Goal: Information Seeking & Learning: Check status

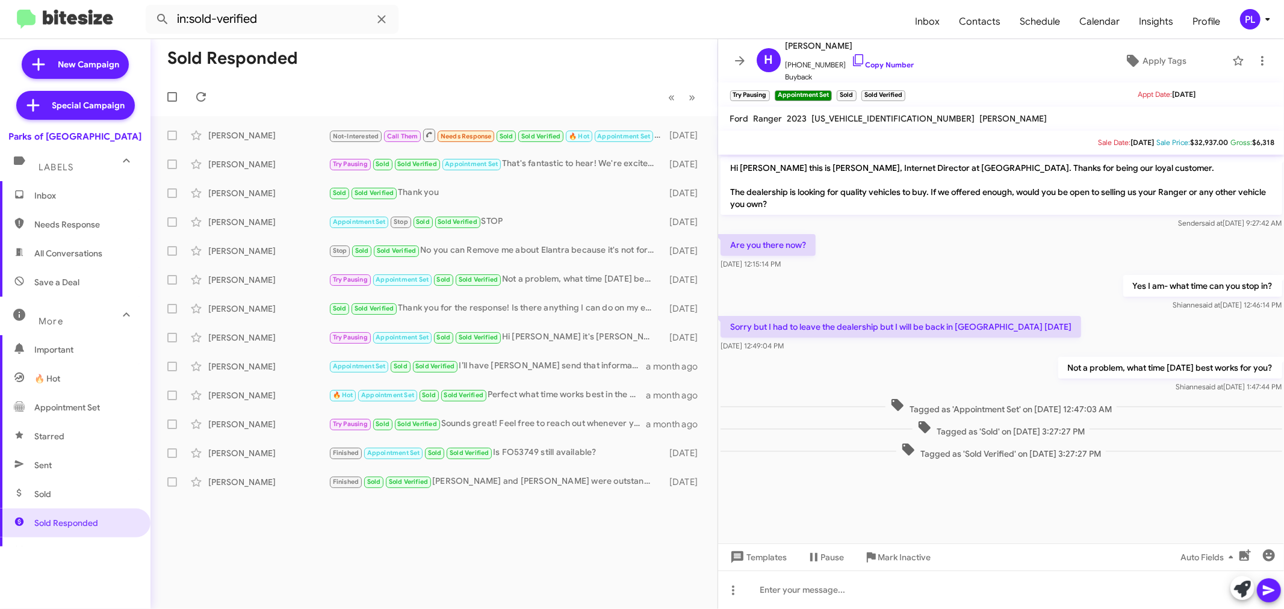
click at [81, 188] on span "Inbox" at bounding box center [75, 195] width 150 height 29
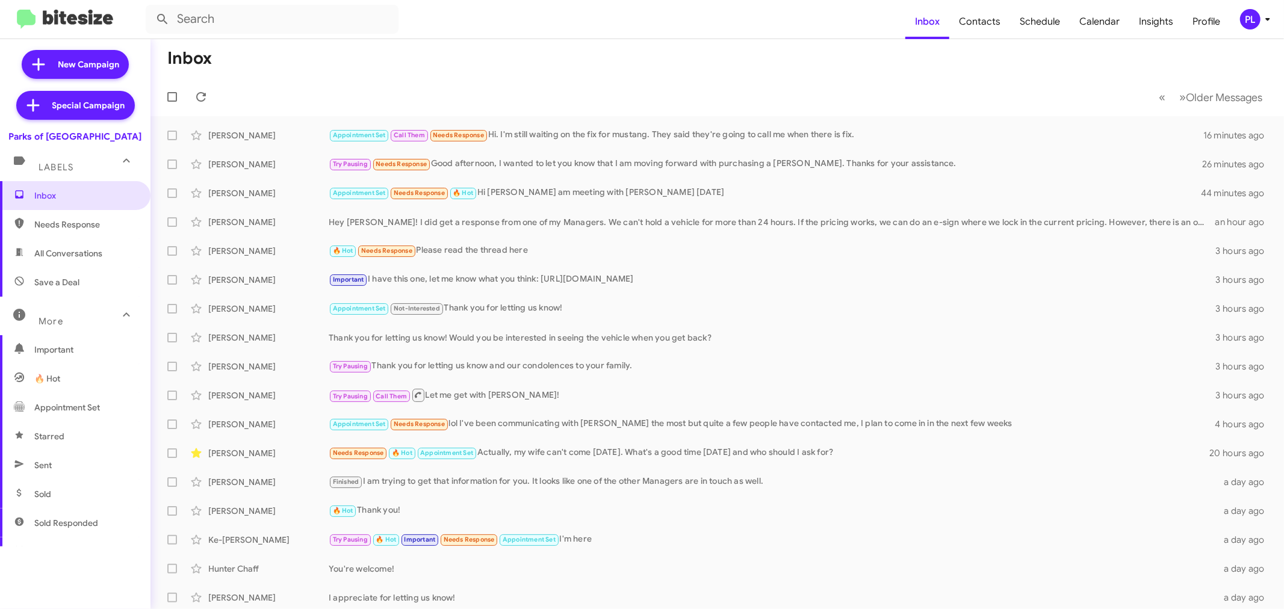
click at [73, 442] on span "Starred" at bounding box center [75, 436] width 150 height 29
type input "in:starred"
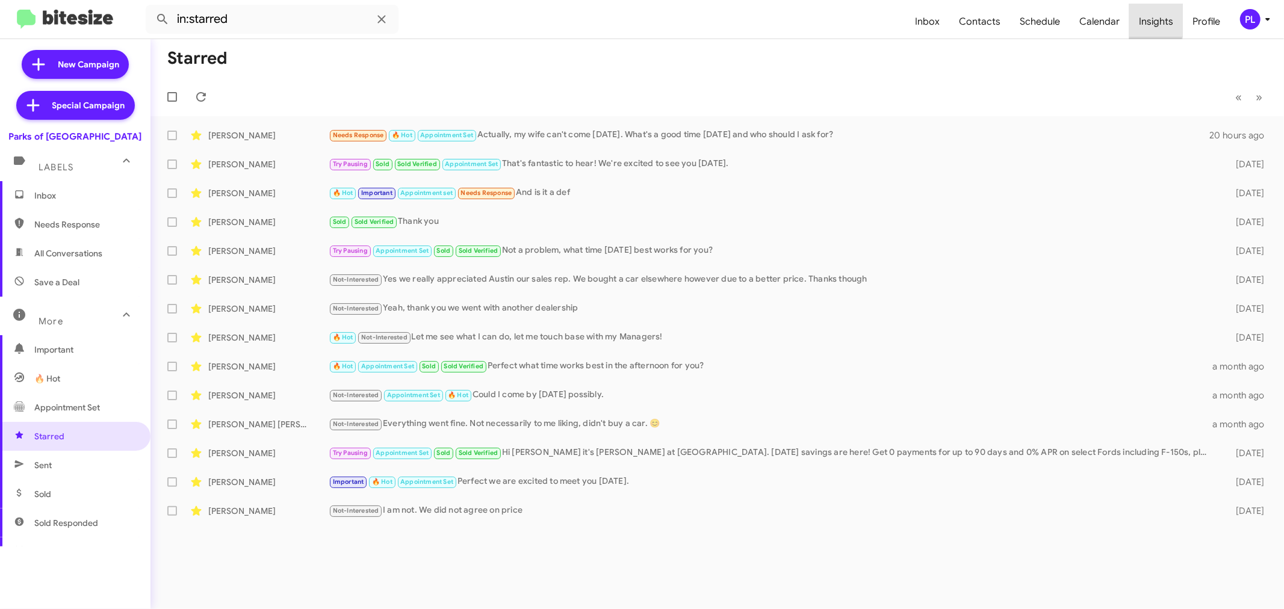
click at [1146, 20] on span "Insights" at bounding box center [1156, 21] width 54 height 35
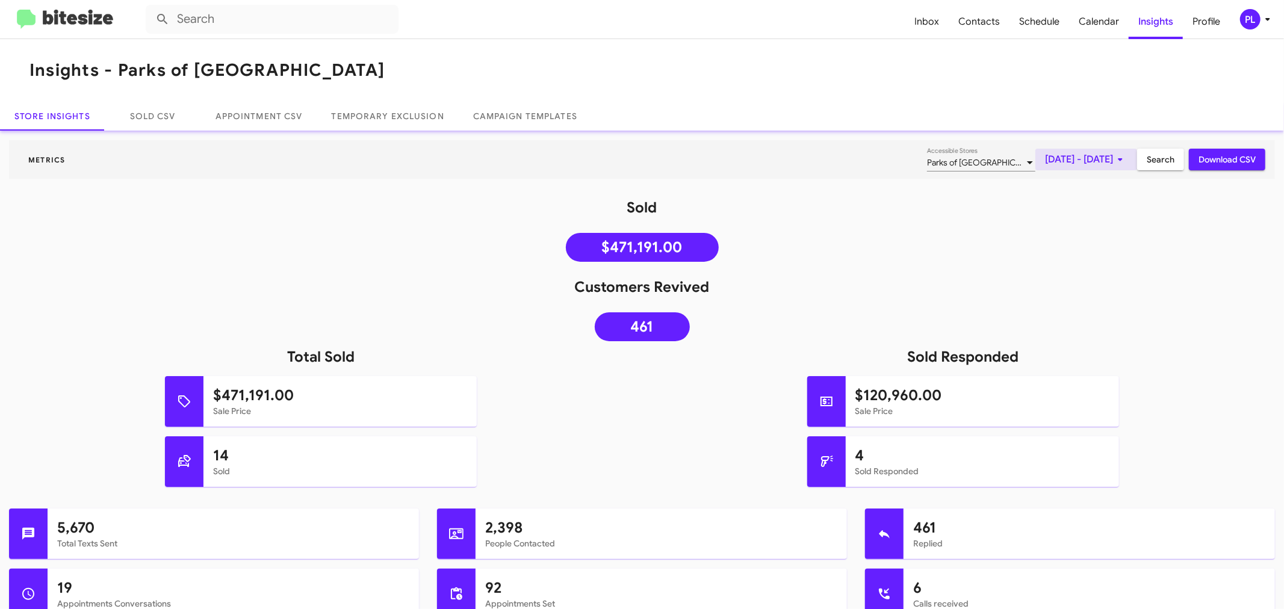
click at [1045, 160] on span "[DATE] - [DATE]" at bounding box center [1086, 160] width 82 height 22
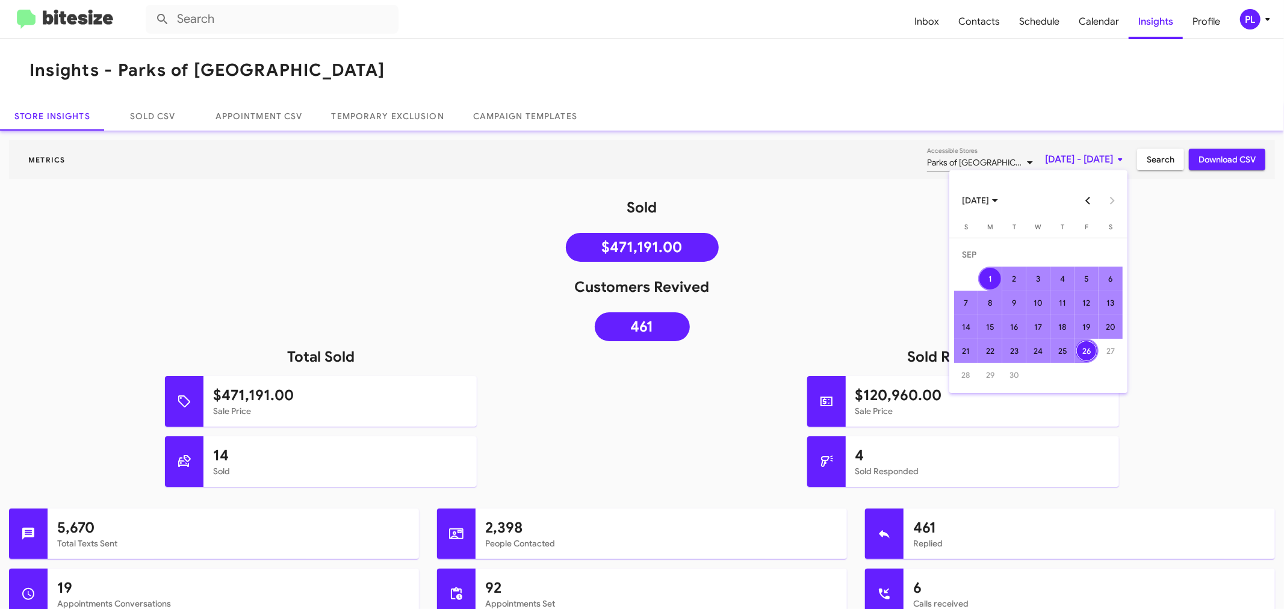
click at [1079, 202] on button "Previous month" at bounding box center [1088, 200] width 24 height 24
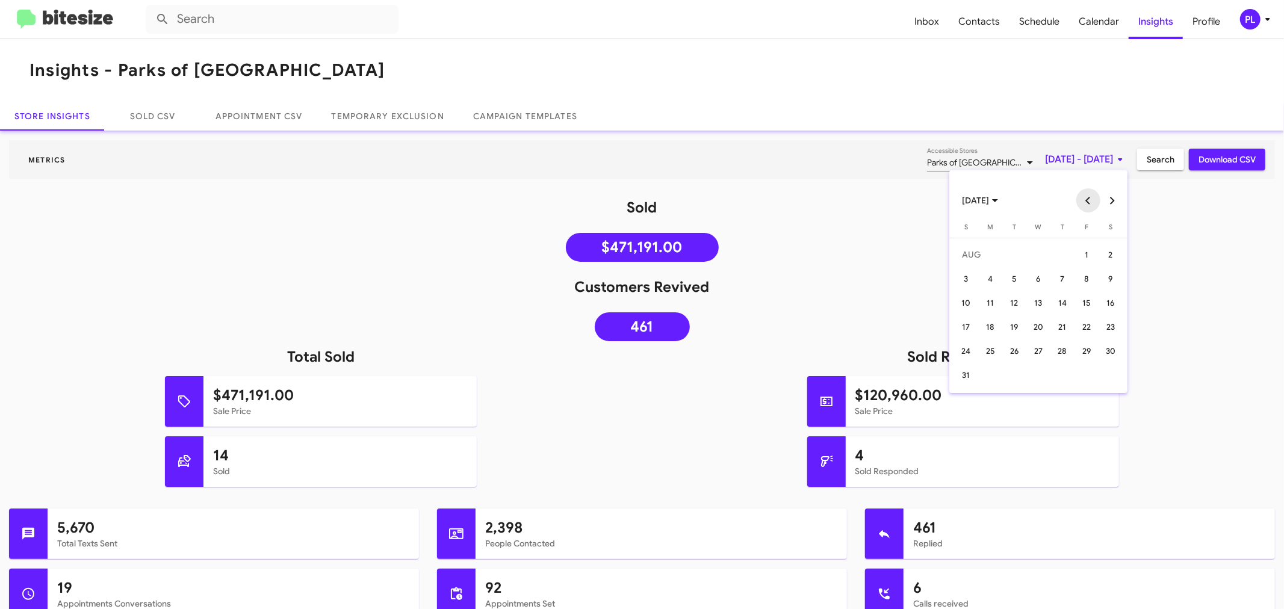
click at [1079, 202] on button "Previous month" at bounding box center [1088, 200] width 24 height 24
click at [992, 351] on div "21" at bounding box center [990, 351] width 22 height 22
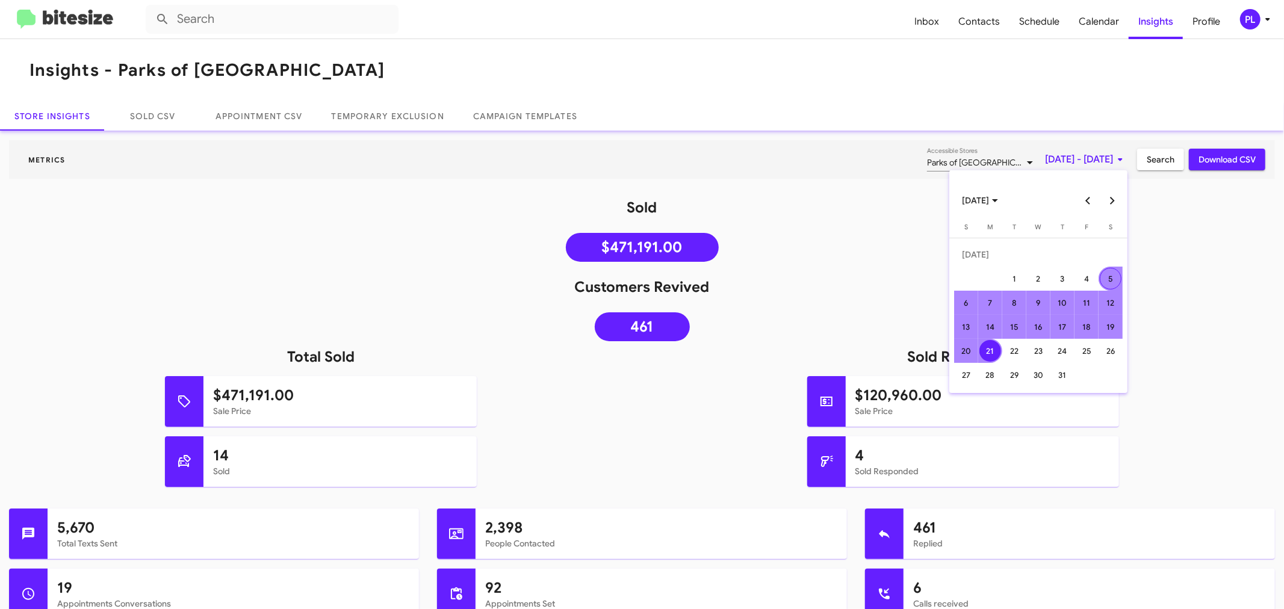
click at [1102, 206] on button "Next month" at bounding box center [1112, 200] width 24 height 24
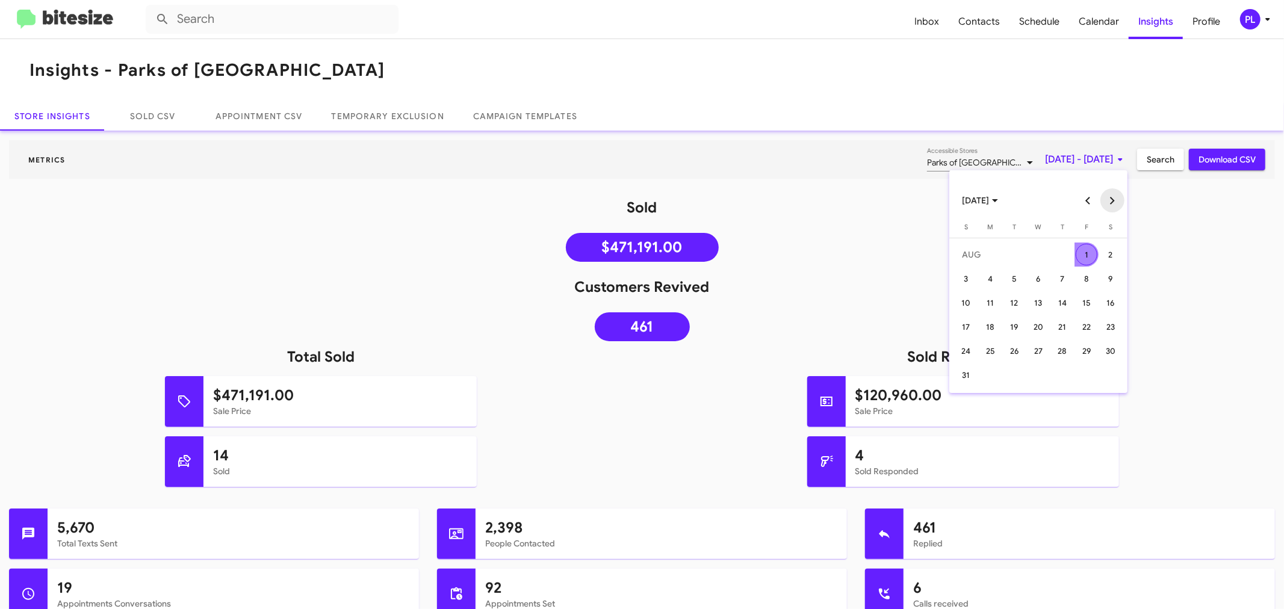
click at [1110, 202] on button "Next month" at bounding box center [1112, 200] width 24 height 24
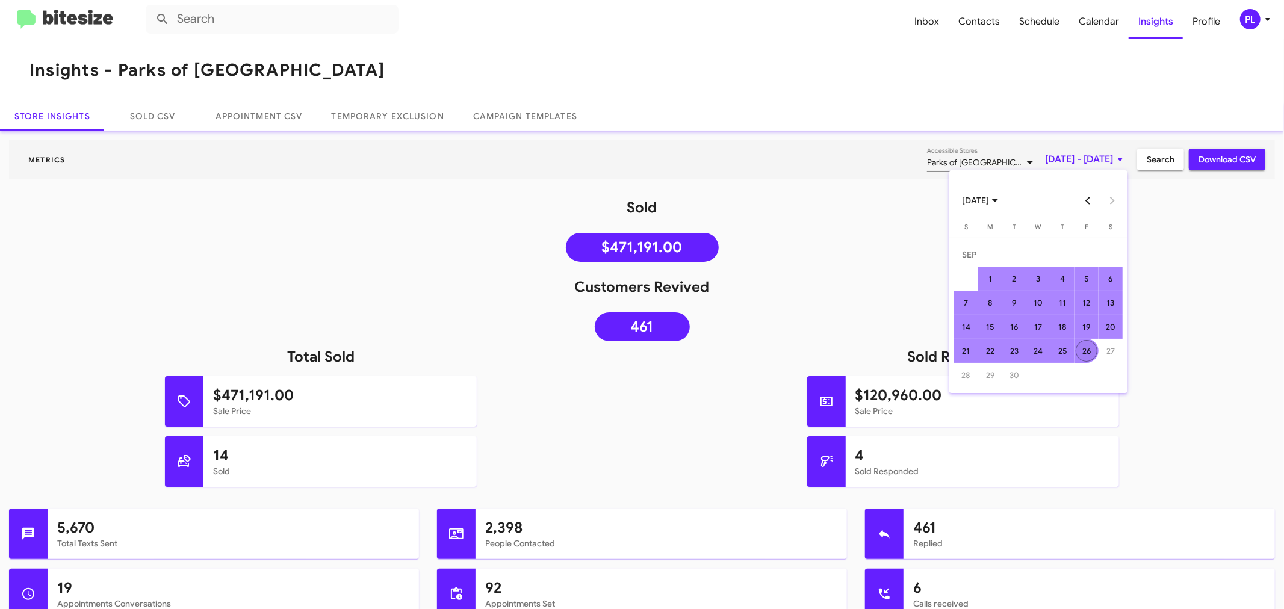
click at [1084, 345] on div "26" at bounding box center [1086, 351] width 22 height 22
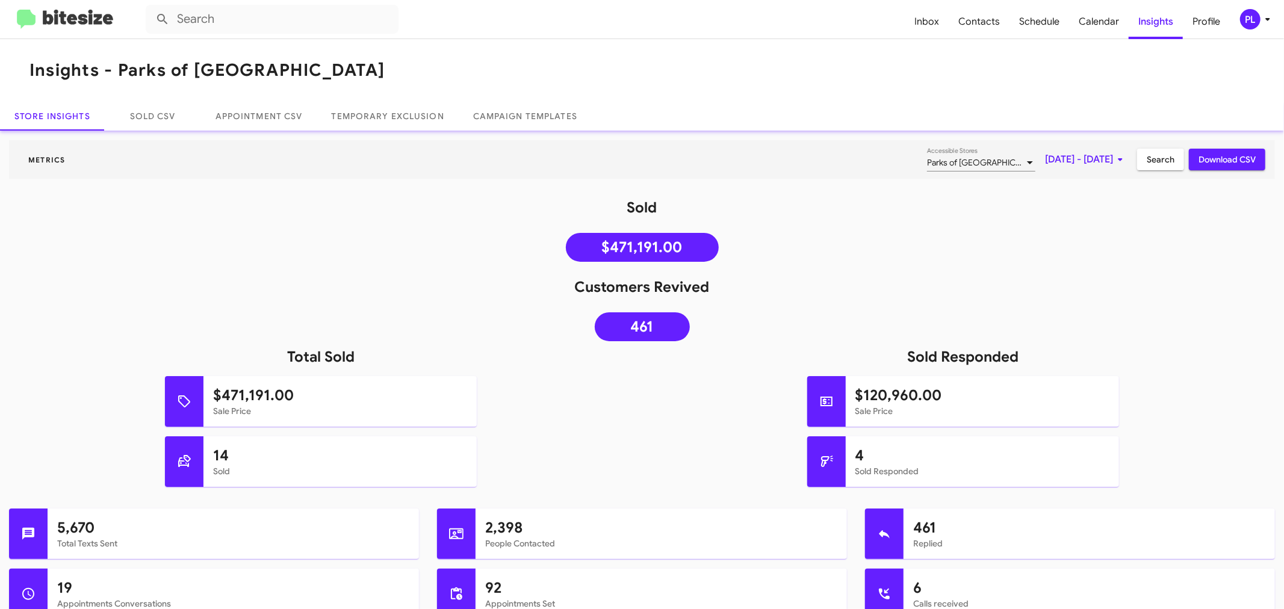
click at [1150, 158] on span "Search" at bounding box center [1160, 160] width 28 height 22
click at [1045, 165] on span "[DATE] - [DATE]" at bounding box center [1086, 160] width 82 height 22
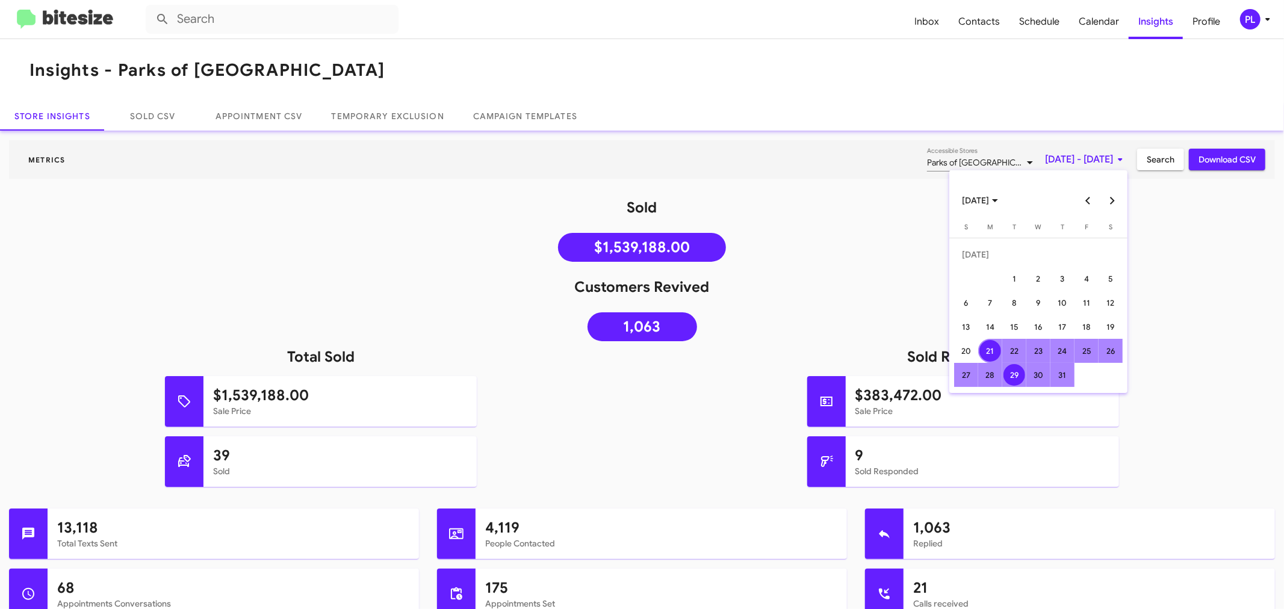
click at [1021, 374] on div "29" at bounding box center [1014, 375] width 22 height 22
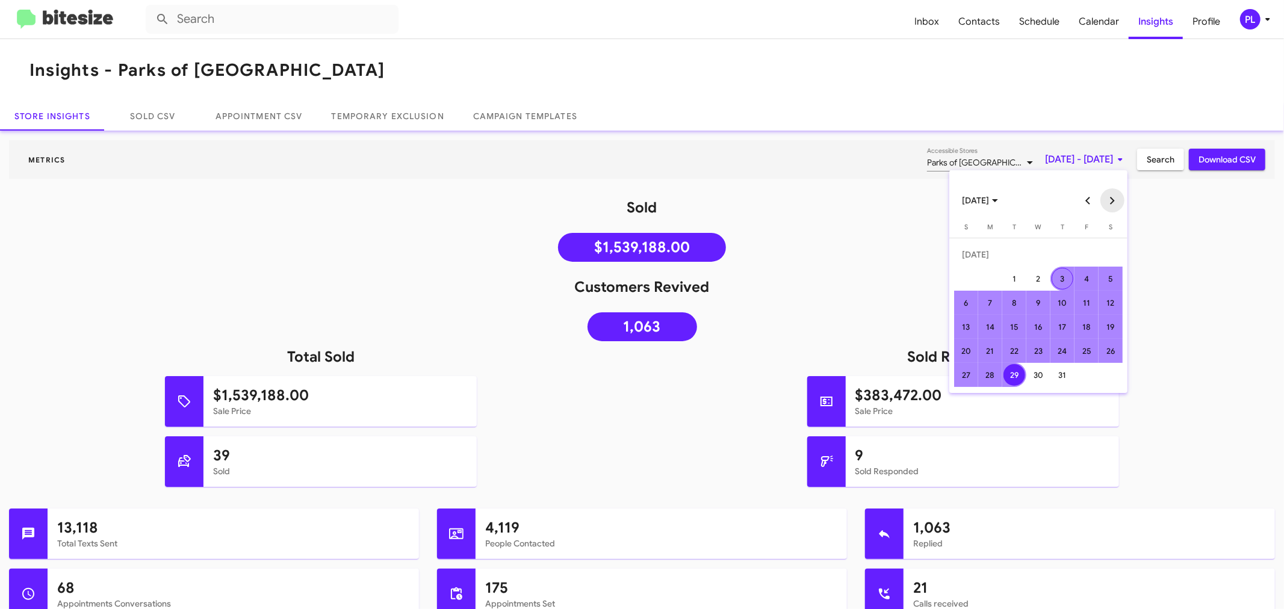
click at [1104, 205] on button "Next month" at bounding box center [1112, 200] width 24 height 24
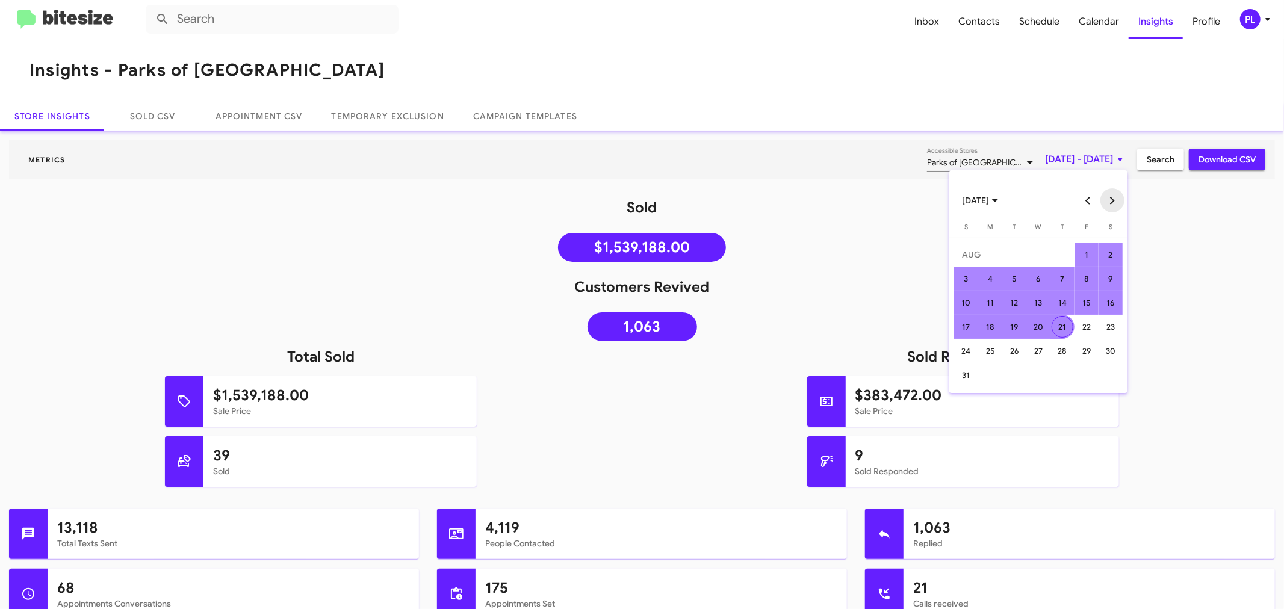
click at [1104, 205] on button "Next month" at bounding box center [1112, 200] width 24 height 24
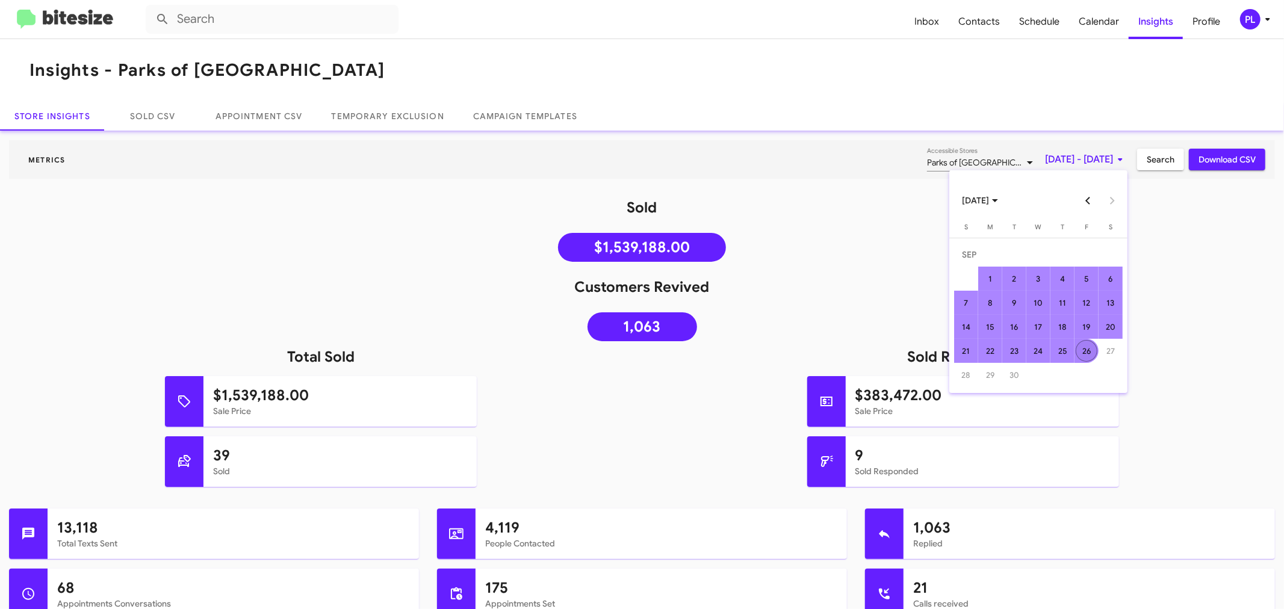
click at [1084, 347] on div "26" at bounding box center [1086, 351] width 22 height 22
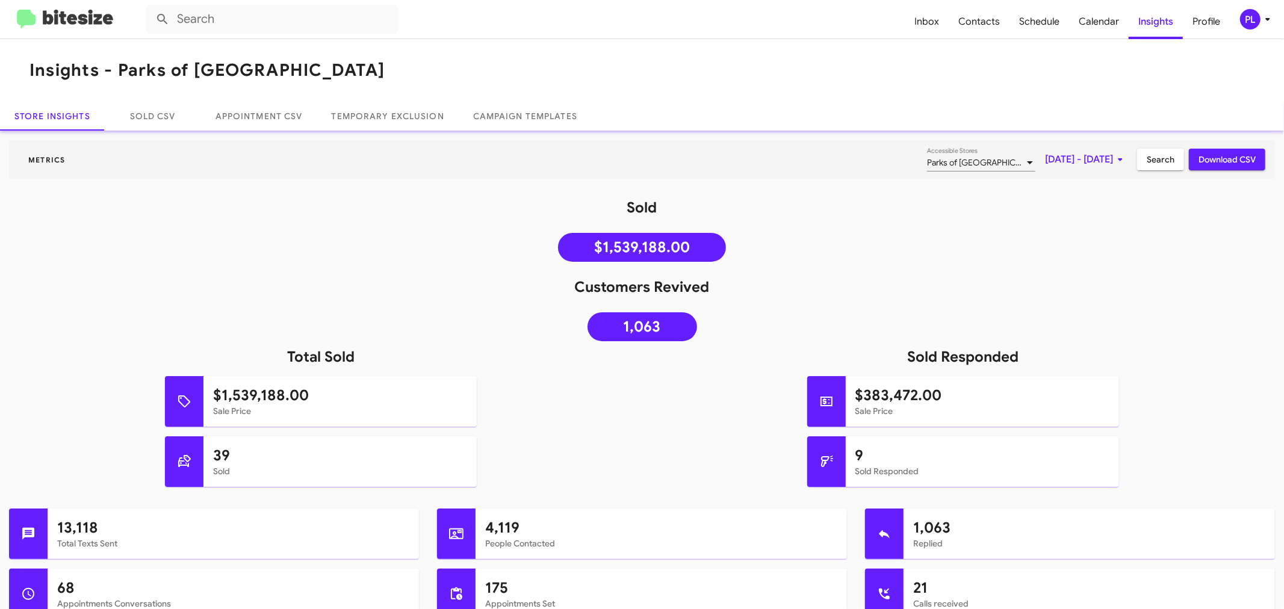
click at [1146, 156] on span "Search" at bounding box center [1160, 160] width 28 height 22
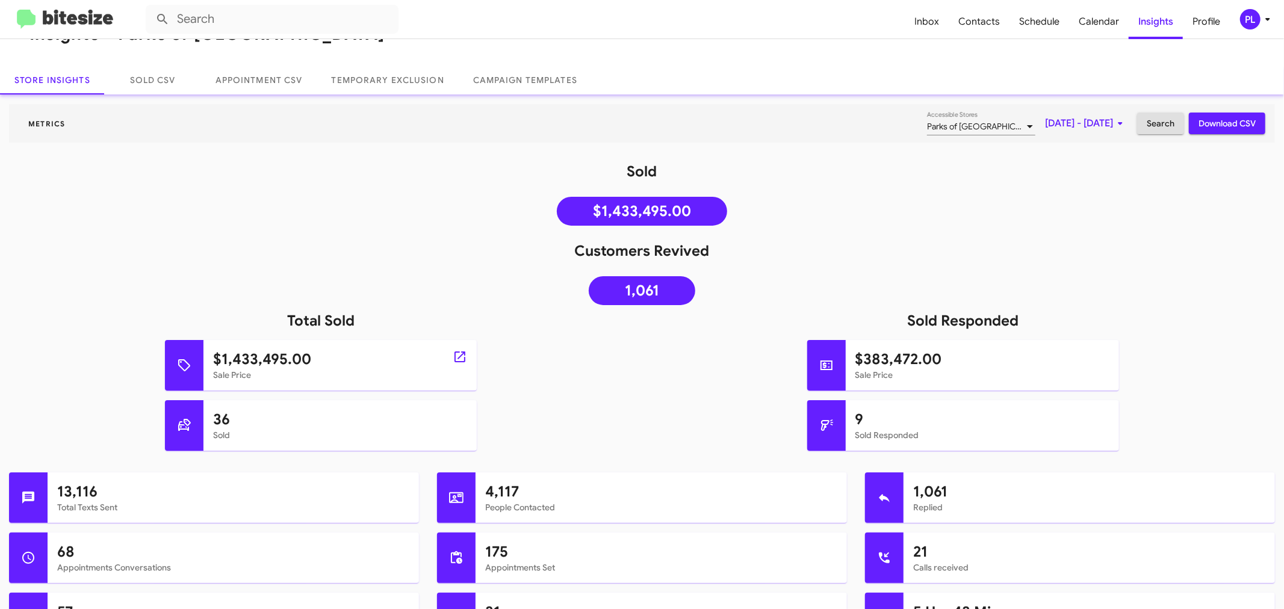
scroll to position [134, 0]
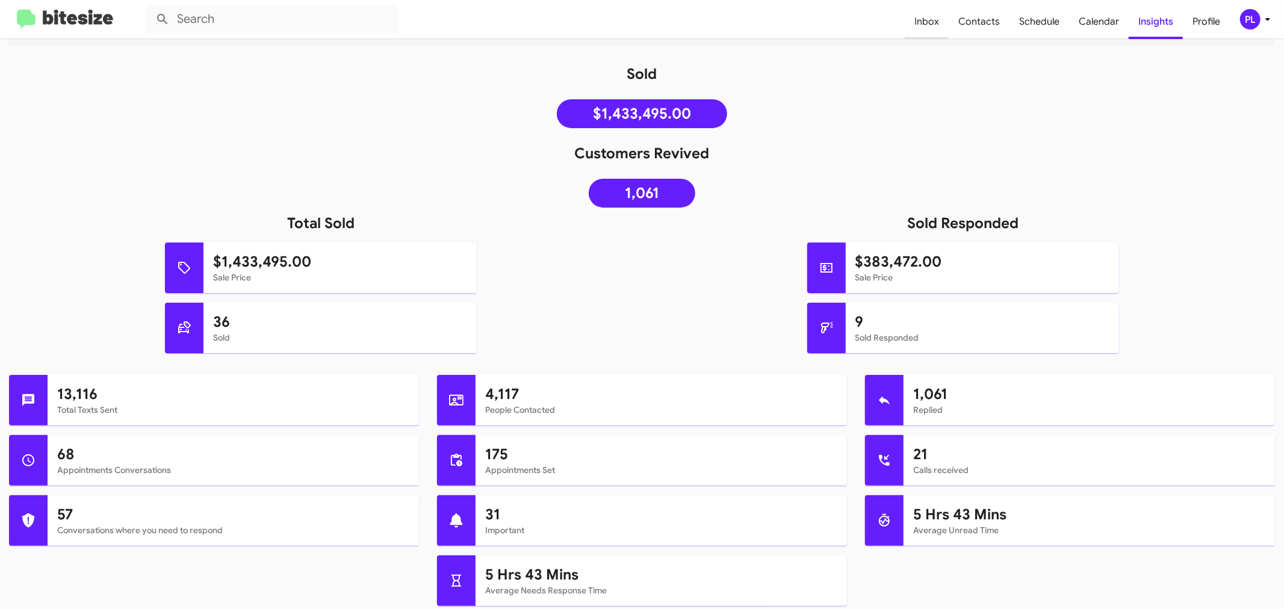
click at [930, 18] on span "Inbox" at bounding box center [927, 21] width 44 height 35
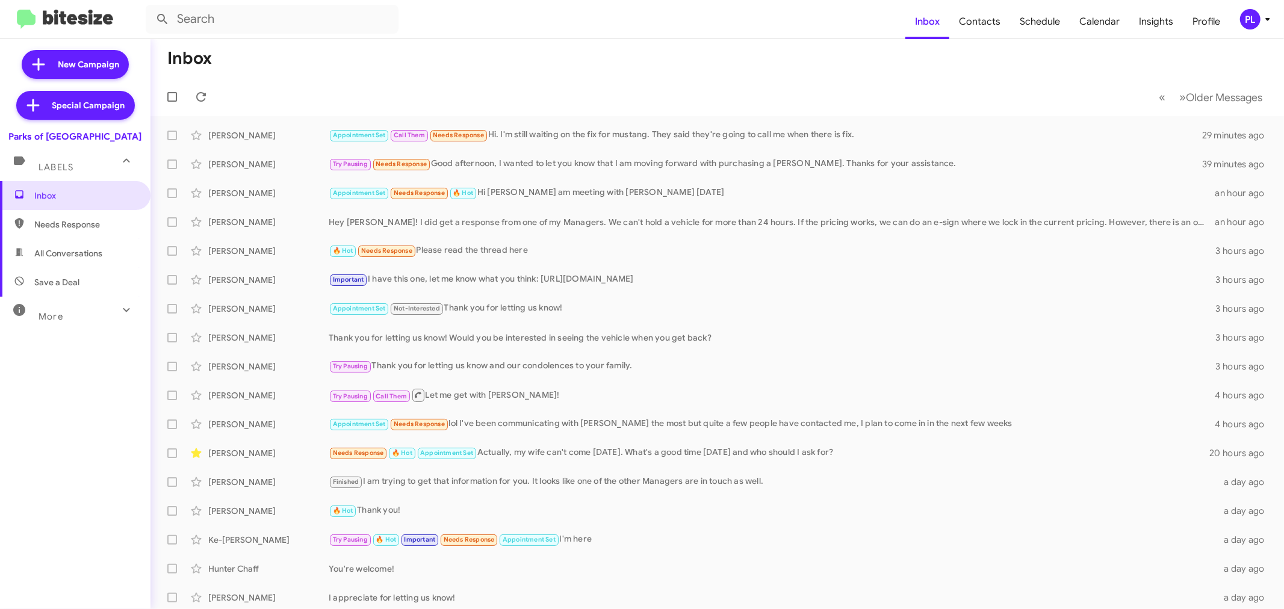
click at [67, 313] on div "More" at bounding box center [63, 311] width 107 height 22
click at [59, 441] on span "Starred" at bounding box center [49, 436] width 30 height 12
type input "in:starred"
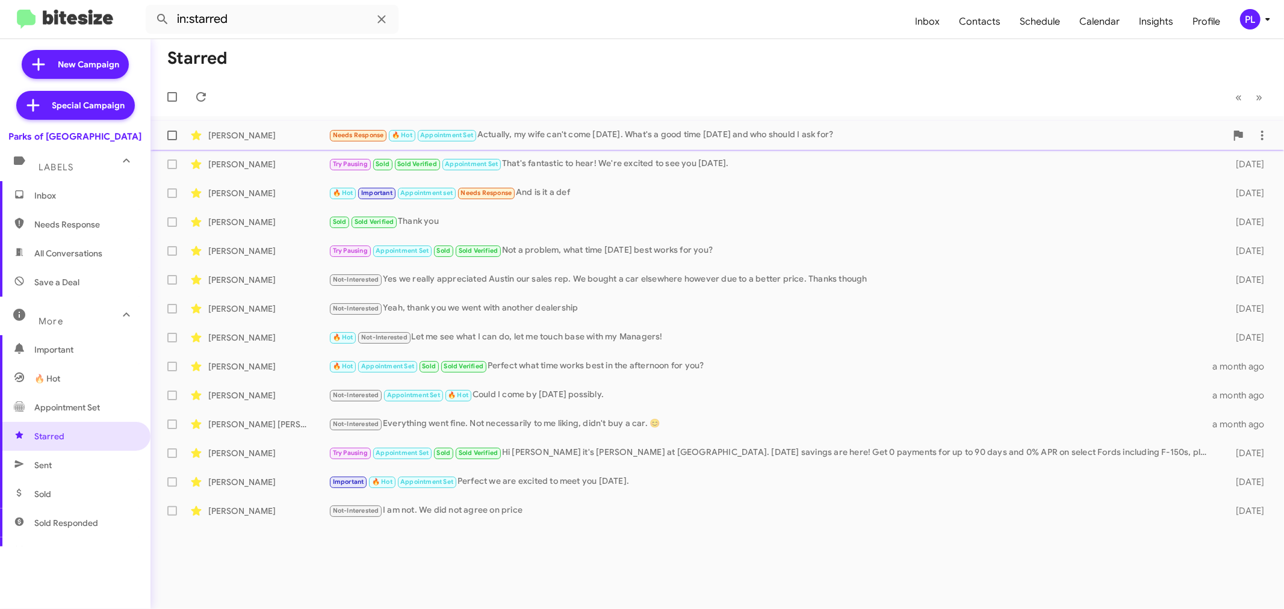
click at [625, 133] on div "Needs Response 🔥 Hot Appointment Set Actually, my wife can't come [DATE]. What'…" at bounding box center [777, 135] width 897 height 14
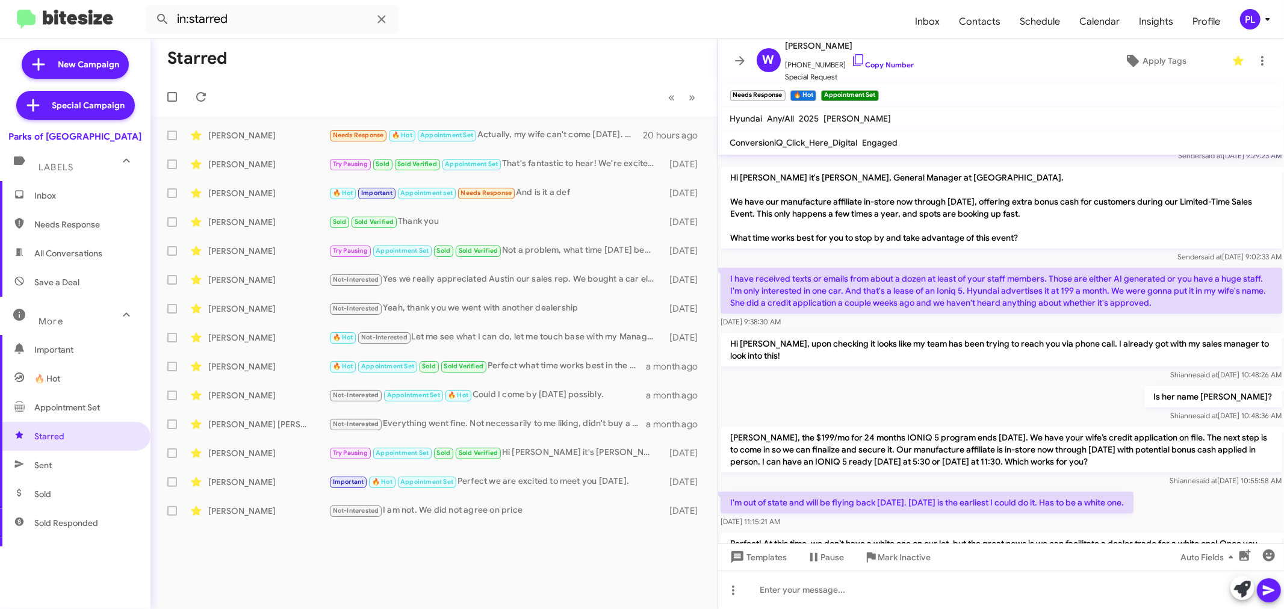
scroll to position [332, 0]
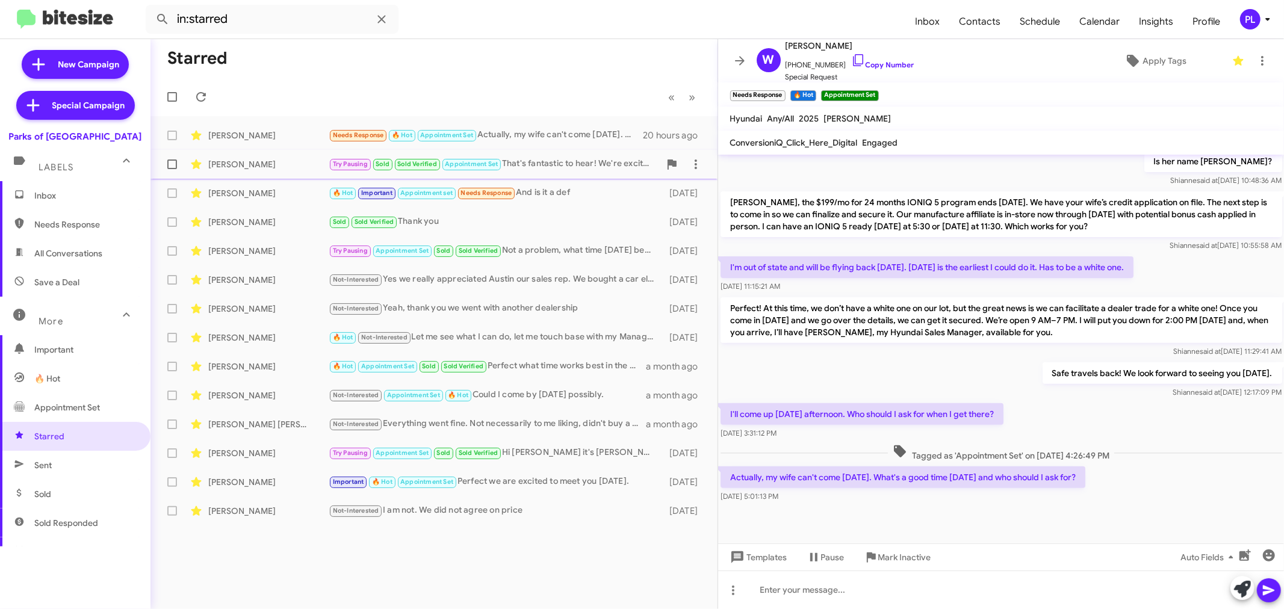
click at [232, 166] on div "[PERSON_NAME]" at bounding box center [268, 164] width 120 height 12
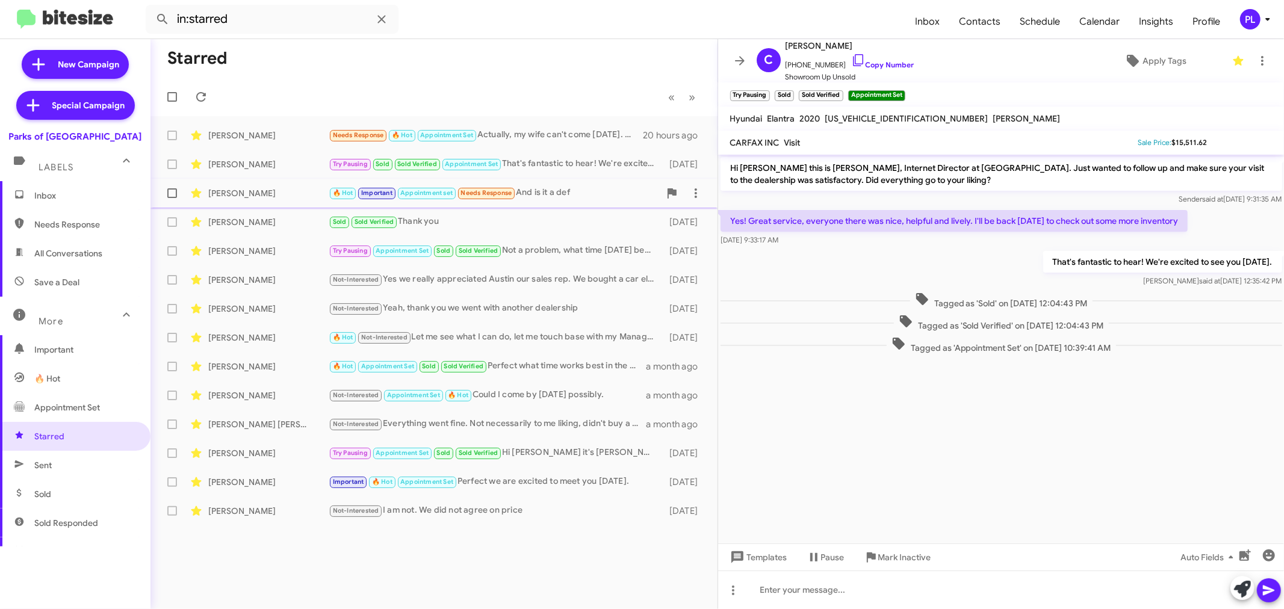
click at [227, 195] on div "[PERSON_NAME]" at bounding box center [268, 193] width 120 height 12
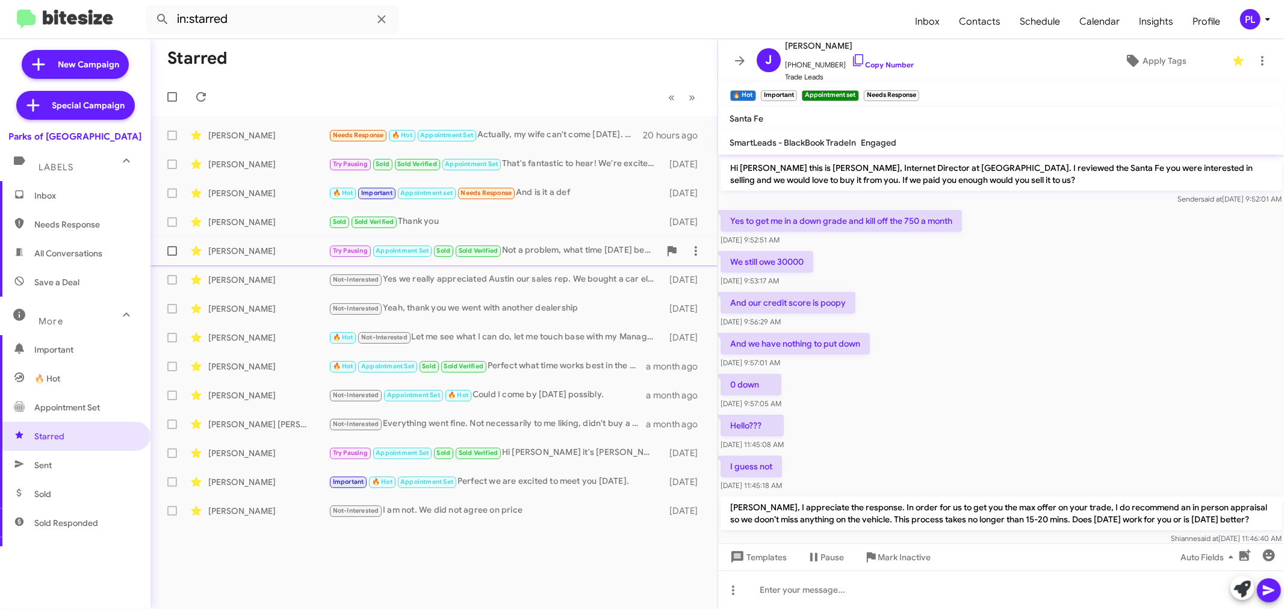
click at [261, 256] on div "[PERSON_NAME]" at bounding box center [268, 251] width 120 height 12
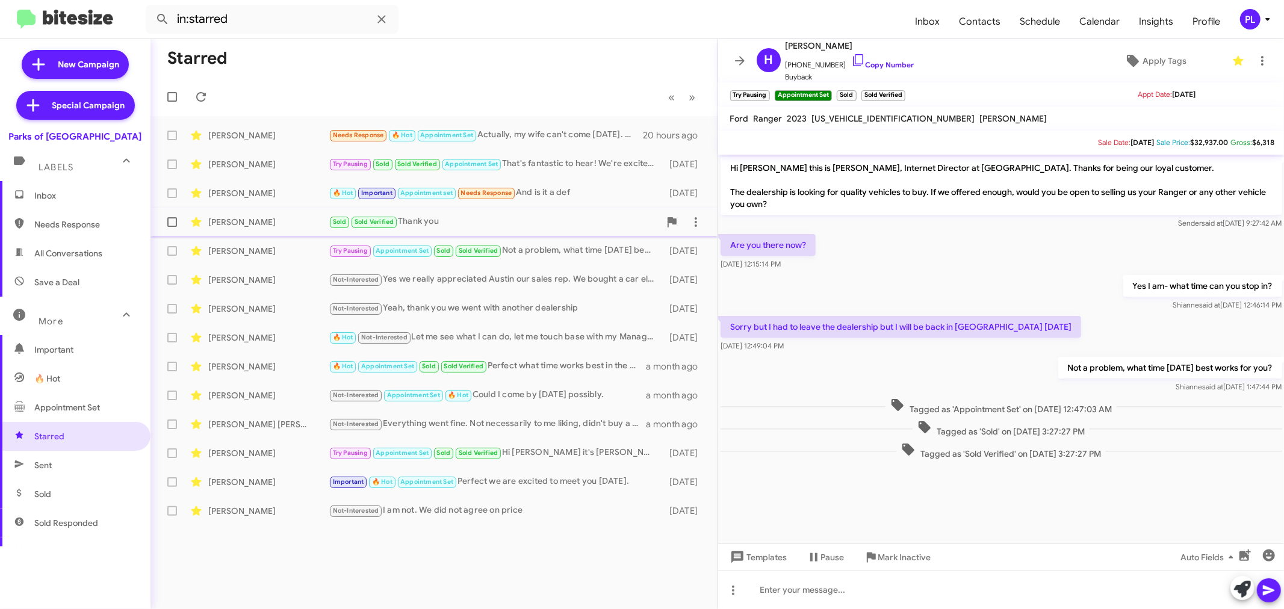
click at [259, 229] on div "[PERSON_NAME] Sold Sold Verified Thank you [DATE]" at bounding box center [434, 222] width 548 height 24
